Goal: Book appointment/travel/reservation

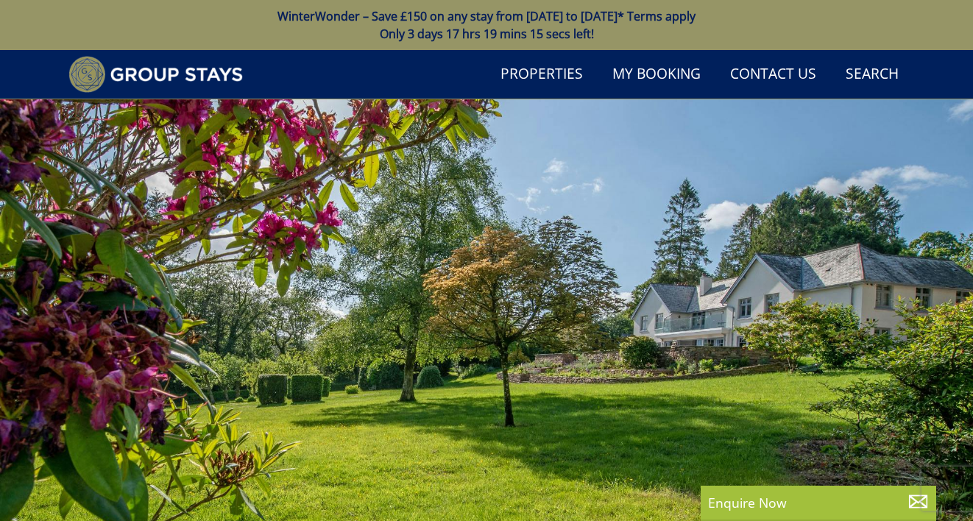
select select
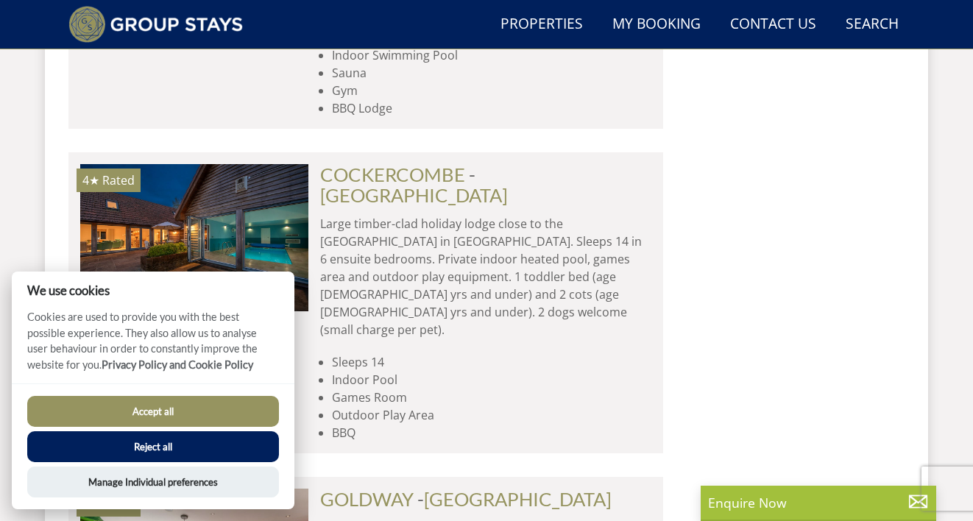
scroll to position [2772, 0]
click at [205, 406] on button "Accept all" at bounding box center [153, 411] width 252 height 31
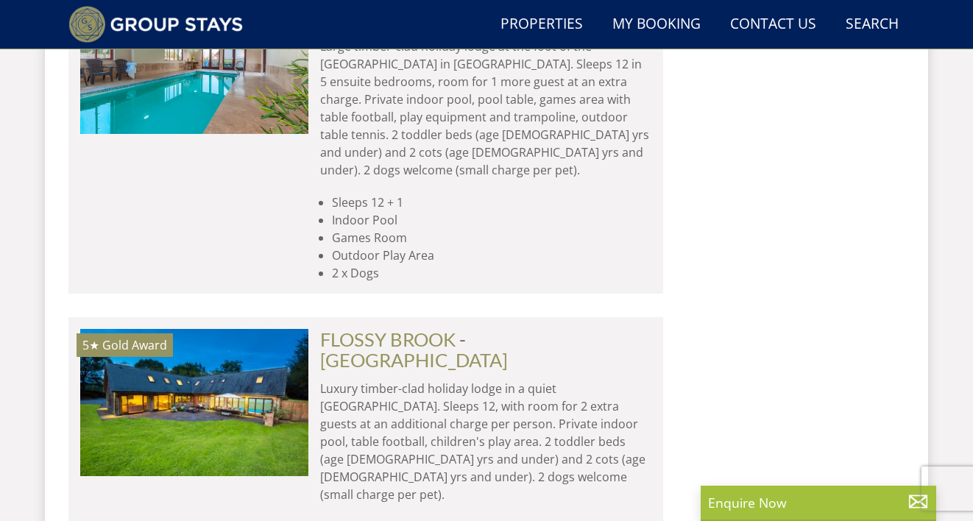
scroll to position [6447, 0]
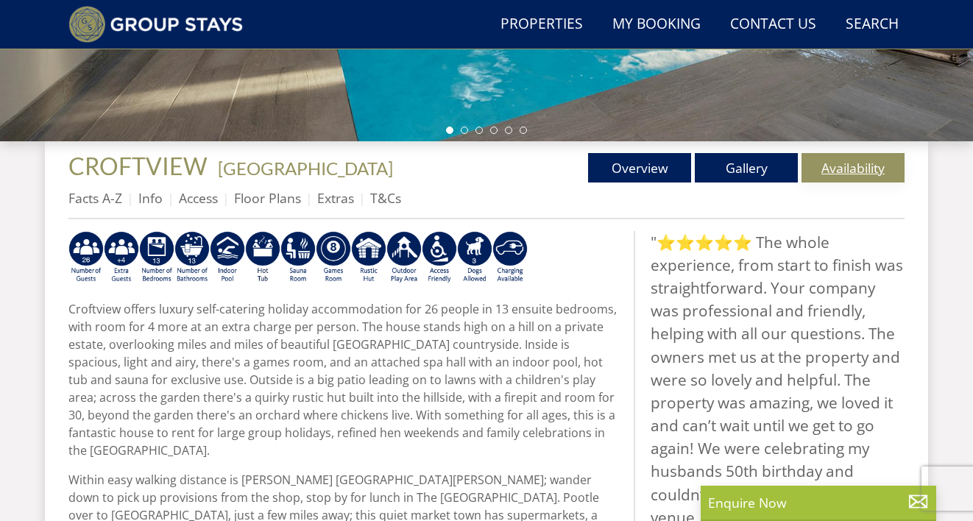
click at [848, 168] on link "Availability" at bounding box center [852, 167] width 103 height 29
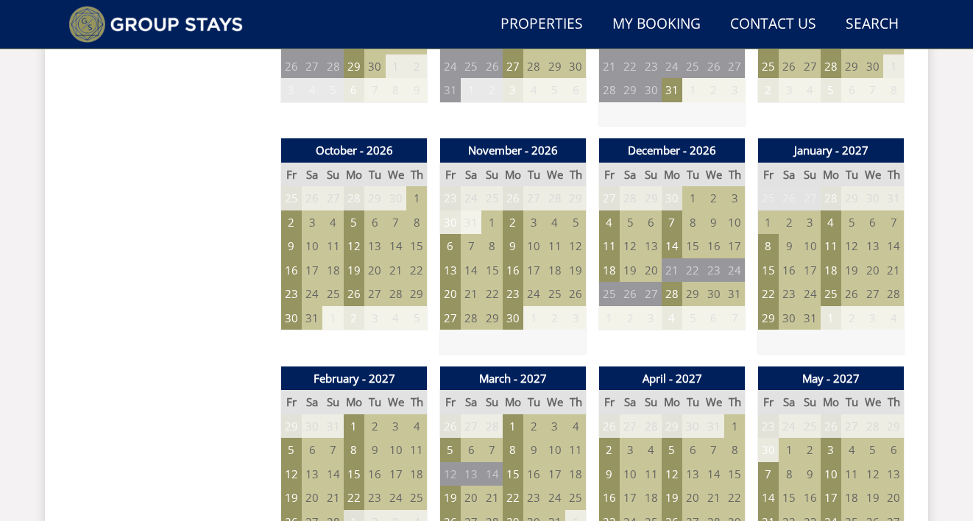
scroll to position [1221, 0]
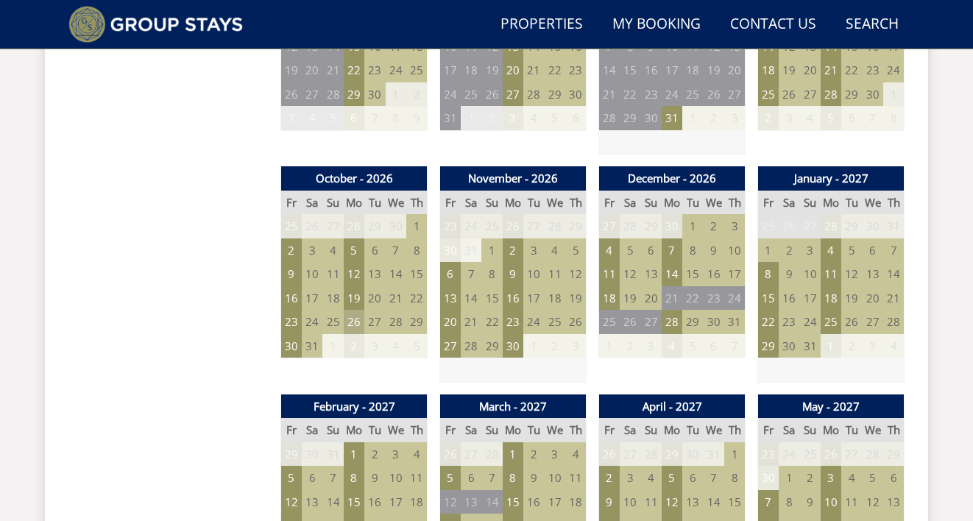
click at [352, 312] on td "26" at bounding box center [354, 322] width 21 height 24
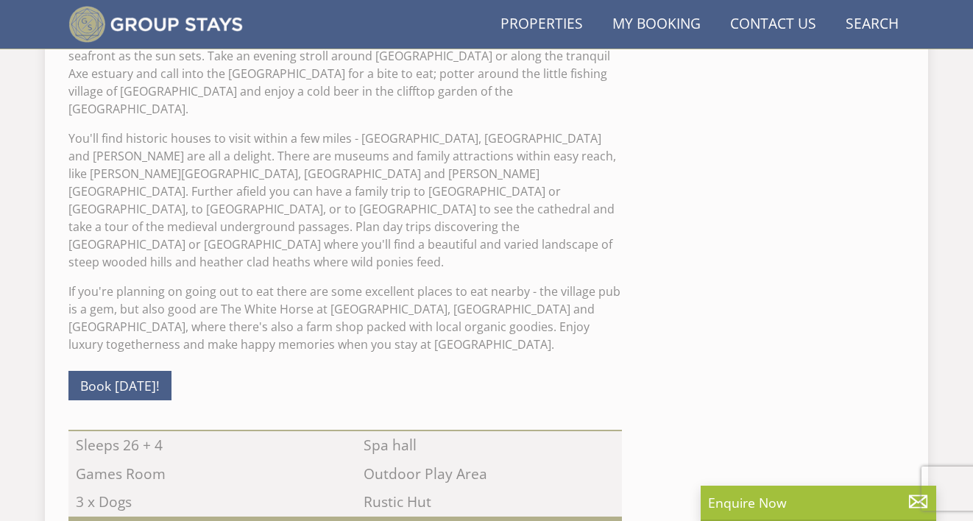
scroll to position [473, 0]
